Goal: Check status

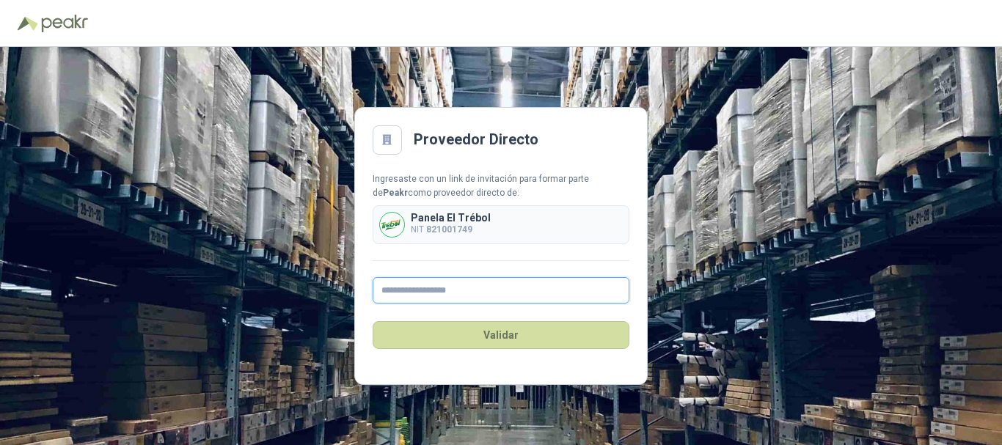
click at [486, 285] on input "text" at bounding box center [501, 290] width 257 height 26
type input "**********"
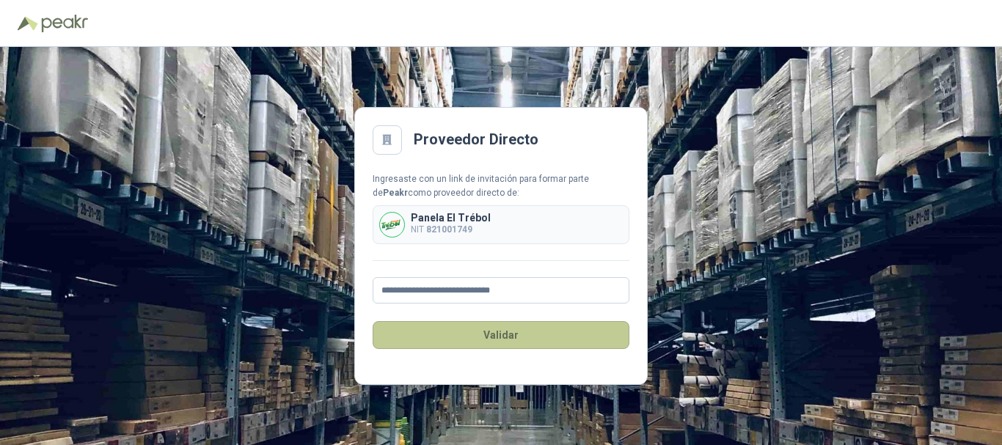
click at [443, 338] on button "Validar" at bounding box center [501, 335] width 257 height 28
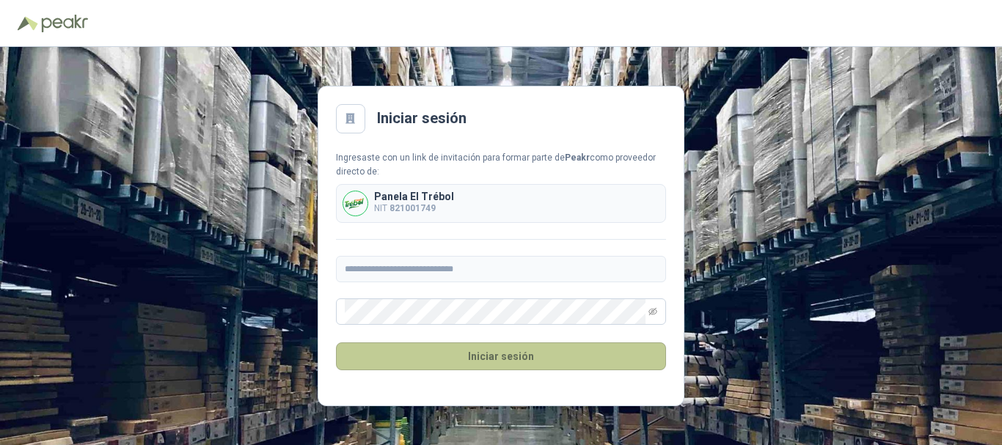
click at [437, 345] on button "Iniciar sesión" at bounding box center [501, 357] width 330 height 28
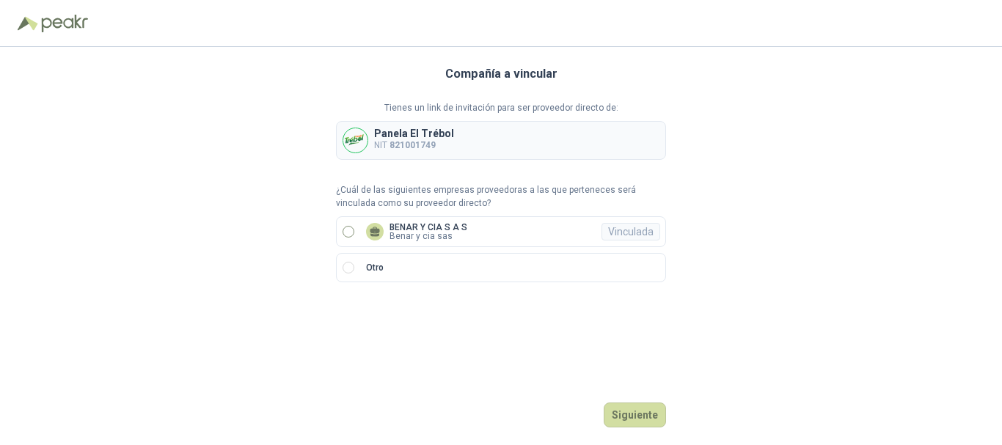
click at [462, 232] on p "BENAR Y CIA S A S" at bounding box center [429, 227] width 78 height 9
click at [630, 412] on button "Ingresar" at bounding box center [637, 415] width 58 height 25
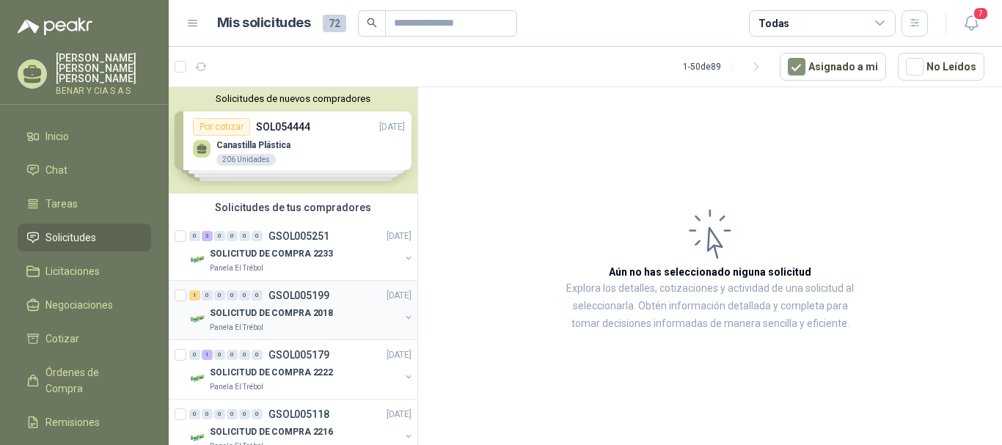
click at [329, 316] on div "SOLICITUD DE COMPRA 2018" at bounding box center [305, 314] width 190 height 18
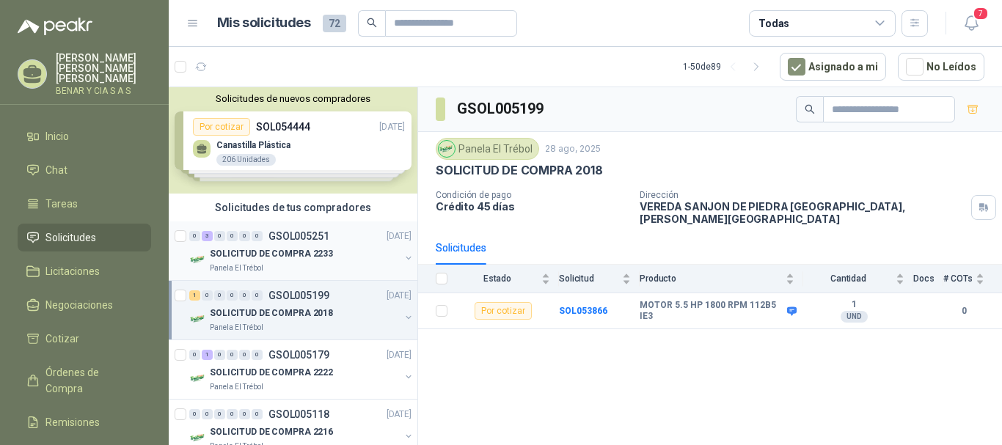
click at [302, 251] on p "SOLICITUD DE COMPRA 2233" at bounding box center [271, 254] width 123 height 14
